Goal: Task Accomplishment & Management: Manage account settings

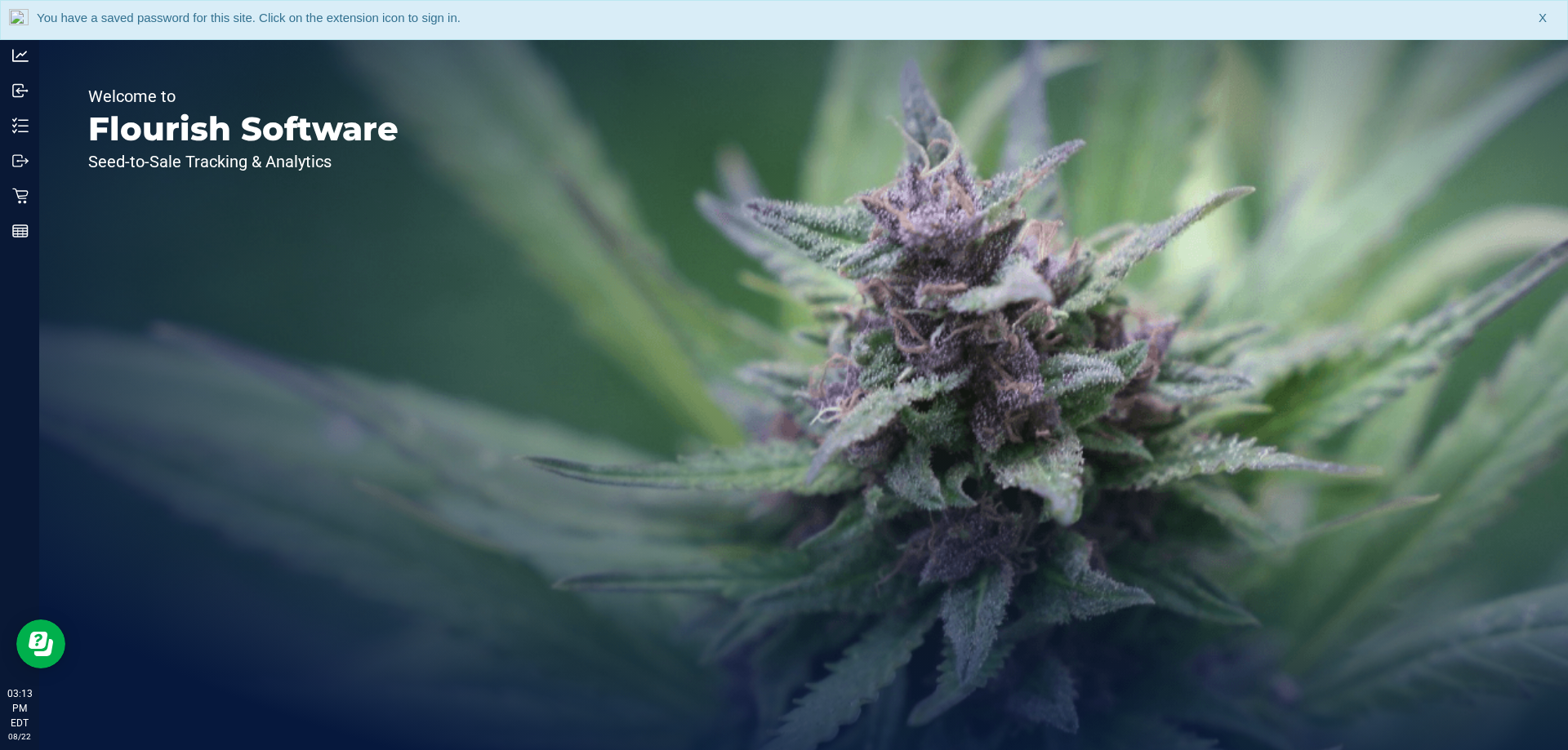
click at [641, 262] on div "Welcome to Flourish Software Seed-to-Sale Tracking & Analytics" at bounding box center [803, 394] width 1529 height 711
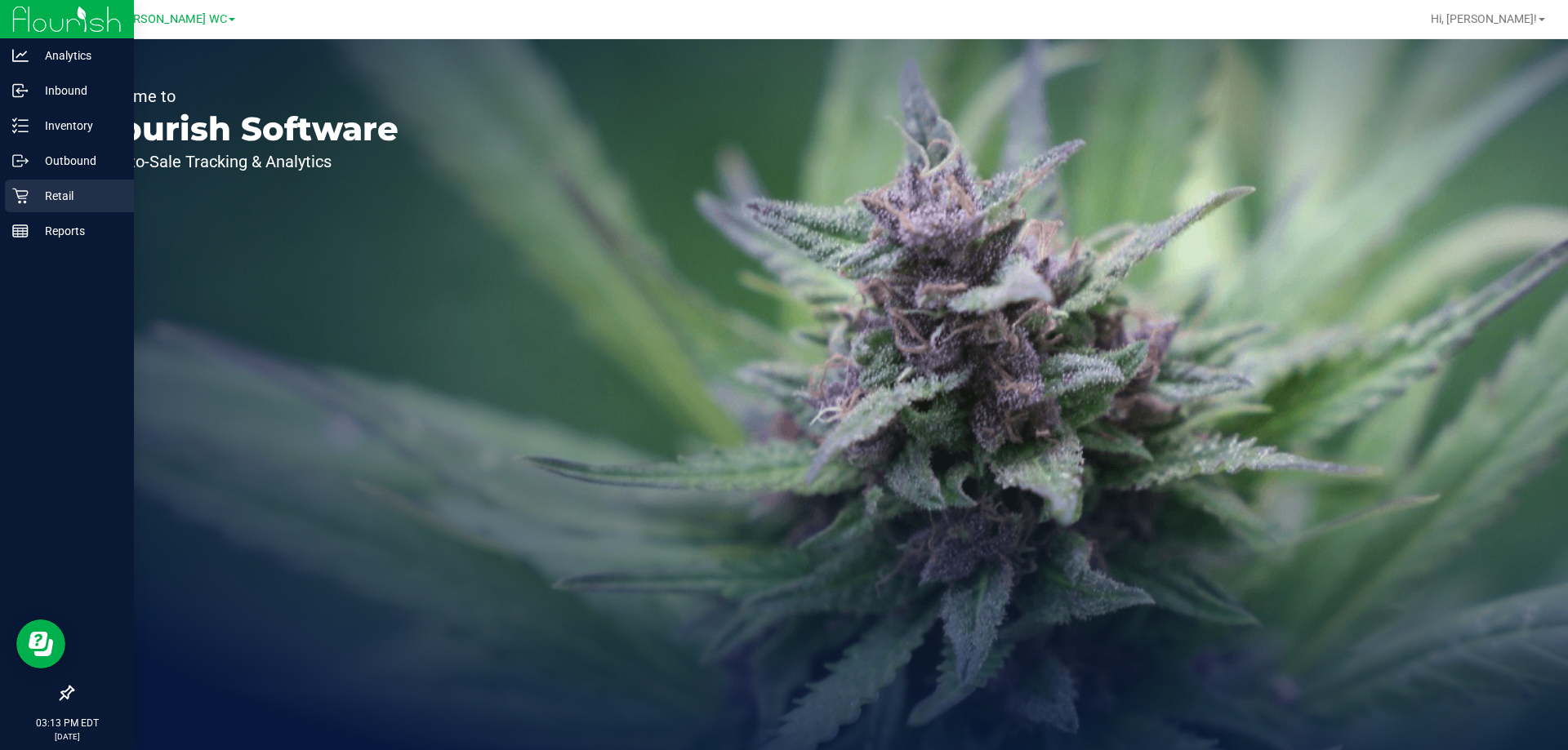
click at [31, 204] on p "Retail" at bounding box center [77, 196] width 98 height 19
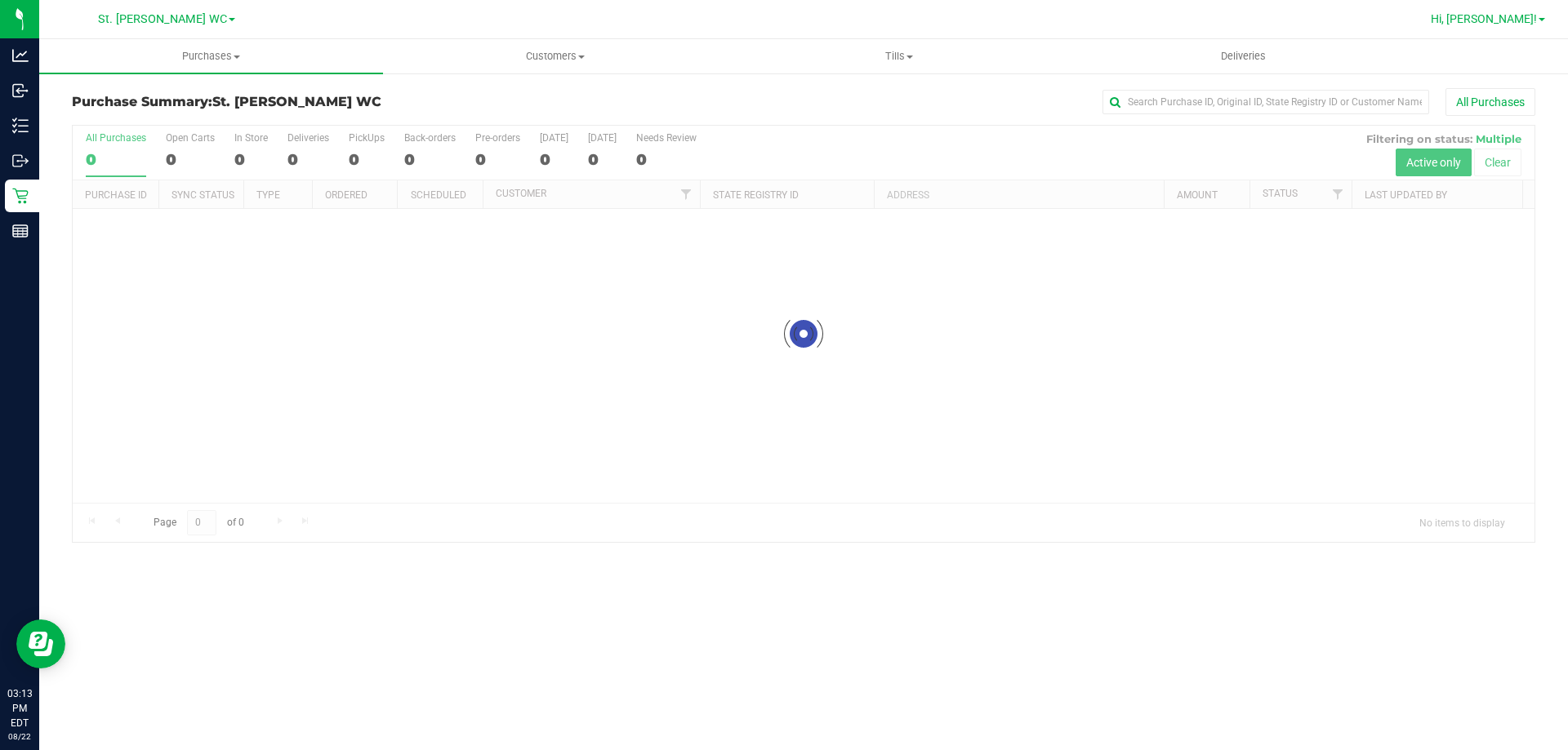
click at [1519, 17] on span "Hi, [PERSON_NAME]!" at bounding box center [1484, 19] width 106 height 13
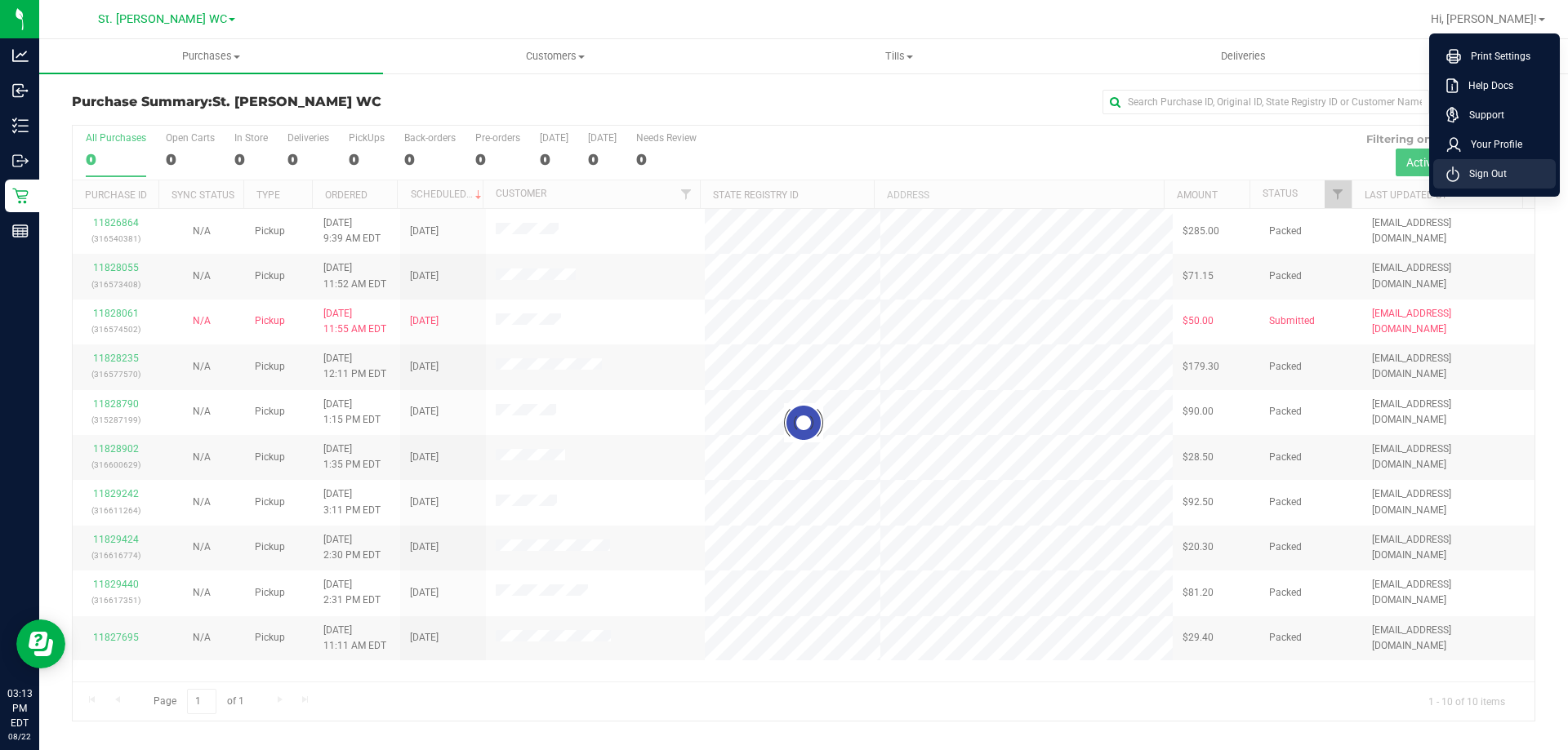
click at [1504, 168] on span "Sign Out" at bounding box center [1483, 174] width 48 height 16
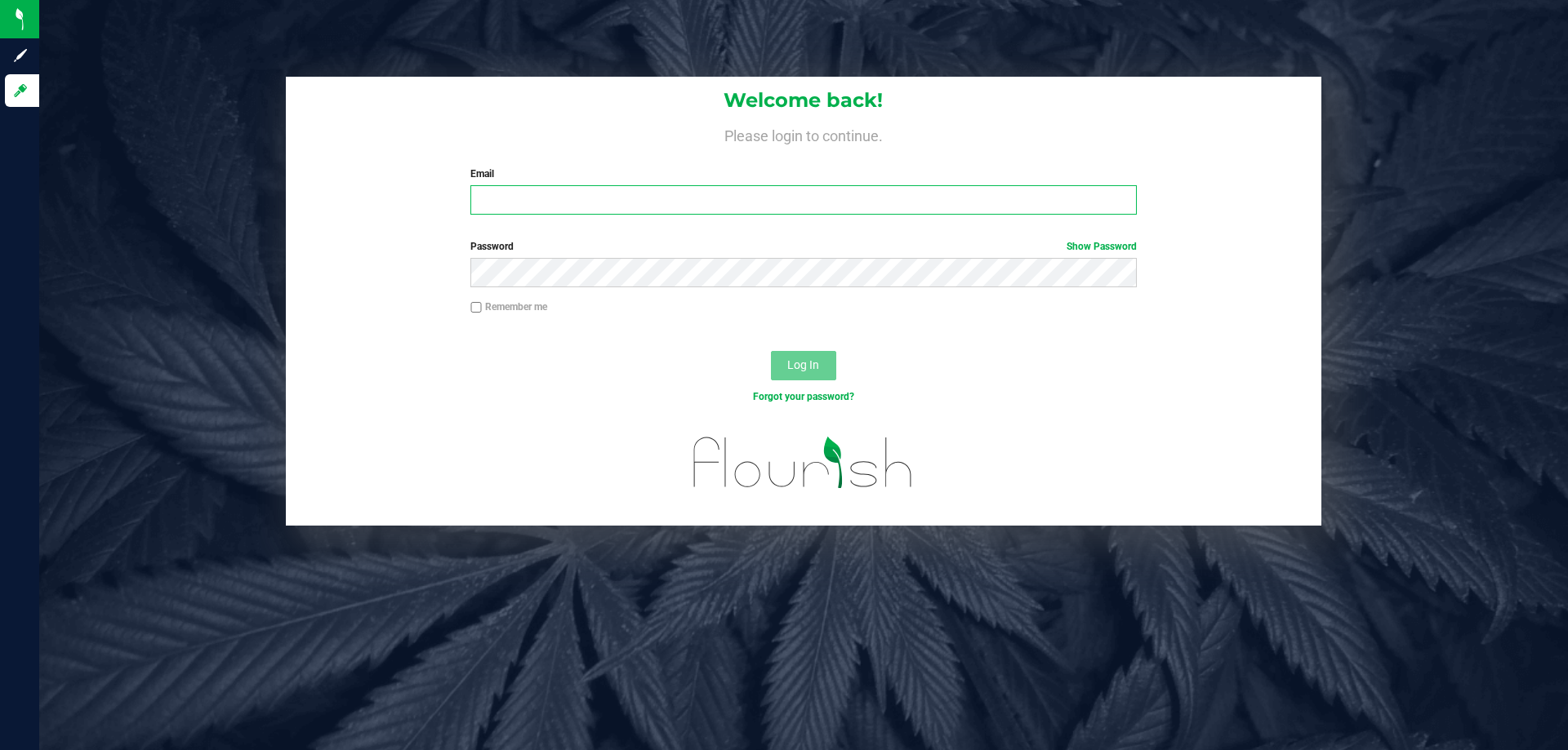
click at [694, 198] on input "Email" at bounding box center [803, 200] width 666 height 29
type input "[EMAIL_ADDRESS][DOMAIN_NAME]"
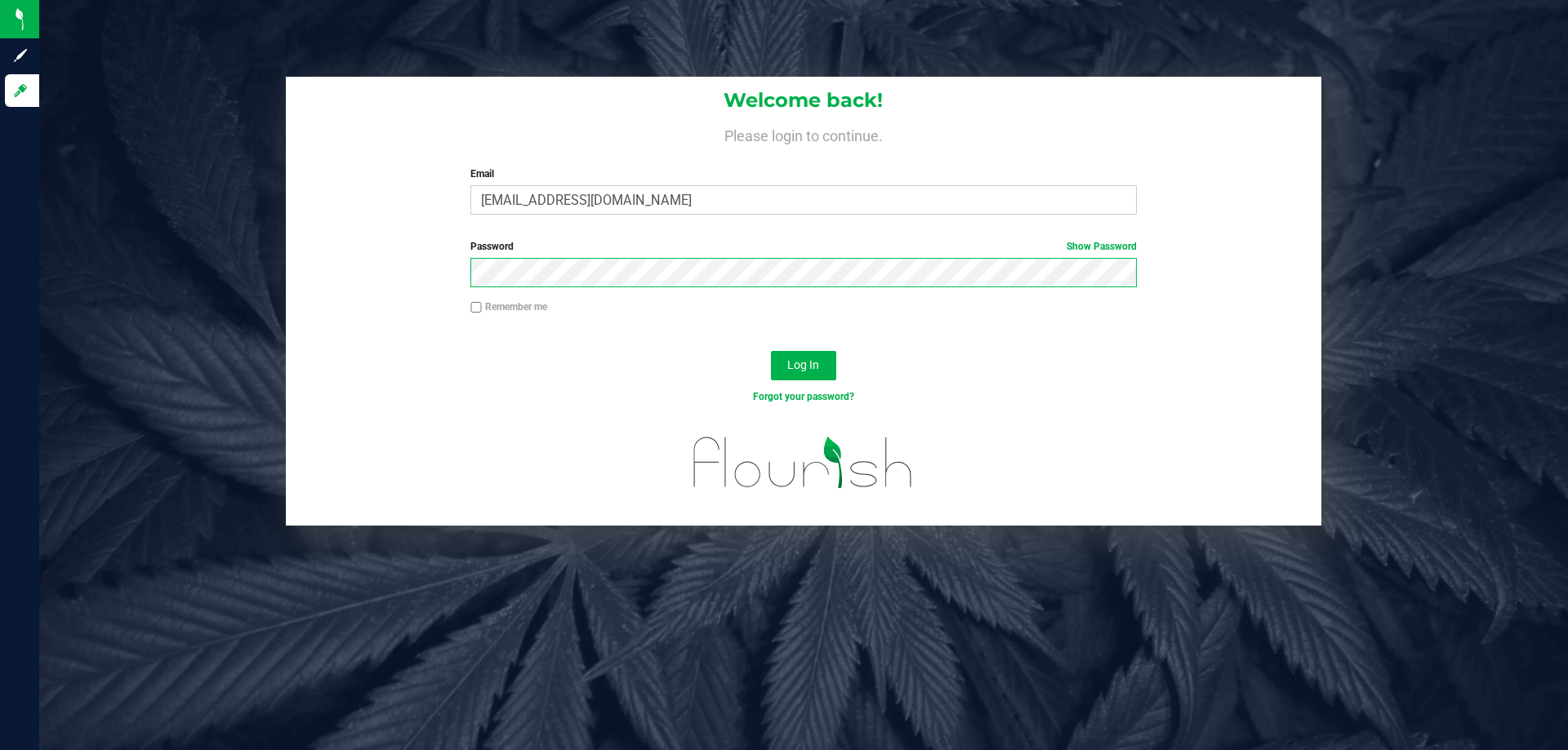
click at [771, 351] on button "Log In" at bounding box center [803, 365] width 65 height 29
